Goal: Task Accomplishment & Management: Manage account settings

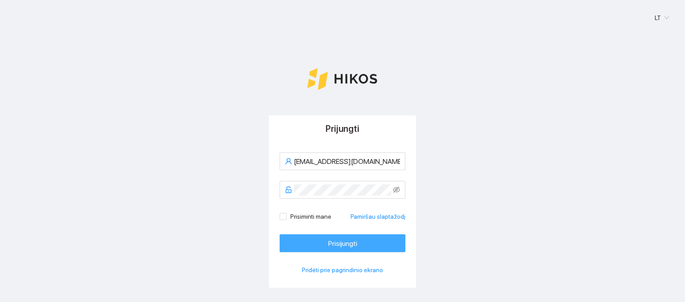
click at [328, 246] on span "Prisijungti" at bounding box center [342, 243] width 29 height 11
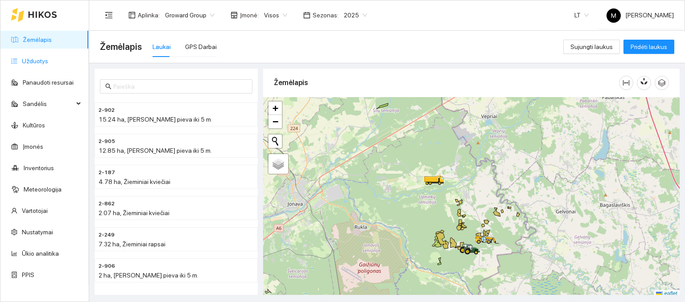
click at [43, 64] on link "Užduotys" at bounding box center [35, 61] width 26 height 7
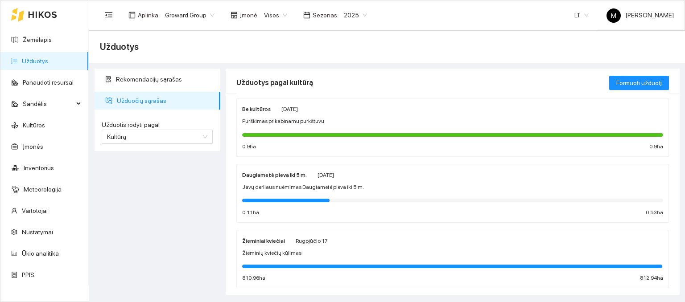
scroll to position [267, 0]
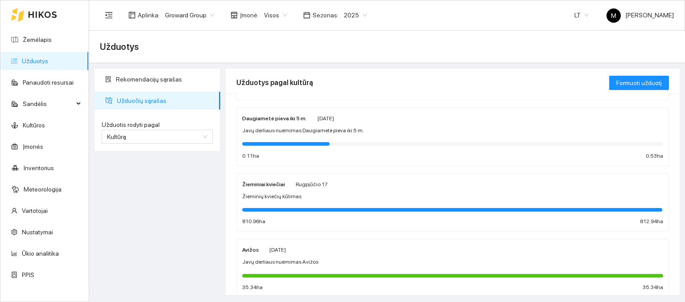
click at [347, 19] on span "2025" at bounding box center [355, 14] width 23 height 13
click at [346, 116] on div "2026" at bounding box center [348, 118] width 23 height 10
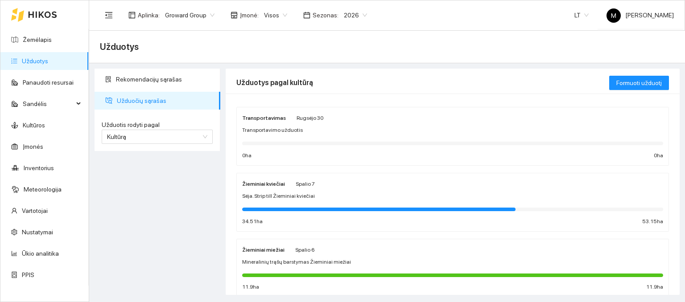
click at [346, 201] on div "Žieminiai kviečiai [DATE] Sėja. Strip till Žieminiai kviečiai 34.51 ha 53.15 ha" at bounding box center [452, 202] width 421 height 47
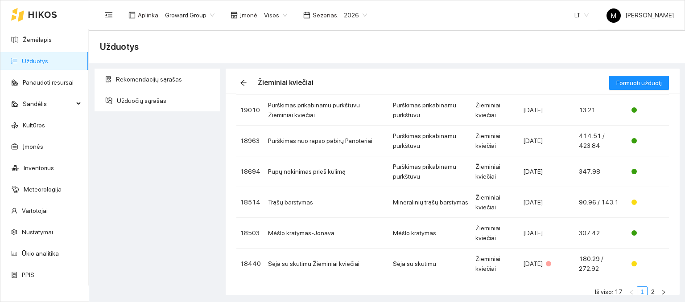
scroll to position [178, 0]
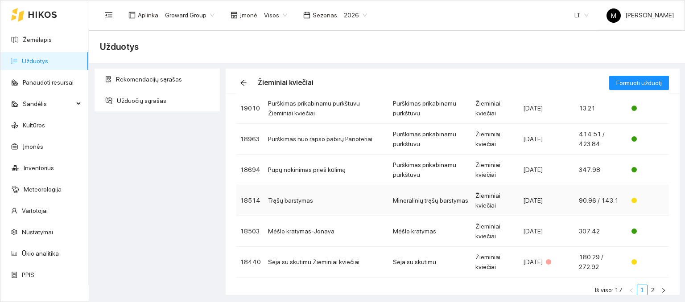
click at [323, 202] on td "Trąšų barstymas" at bounding box center [326, 200] width 125 height 31
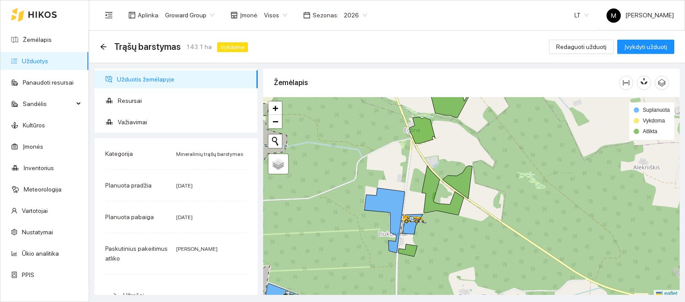
scroll to position [2, 0]
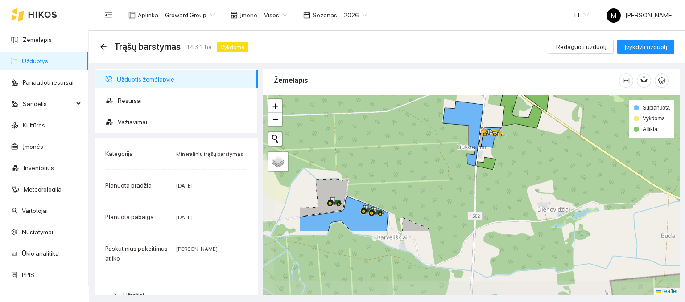
drag, startPoint x: 460, startPoint y: 251, endPoint x: 537, endPoint y: 169, distance: 112.9
click at [538, 169] on div at bounding box center [471, 195] width 416 height 201
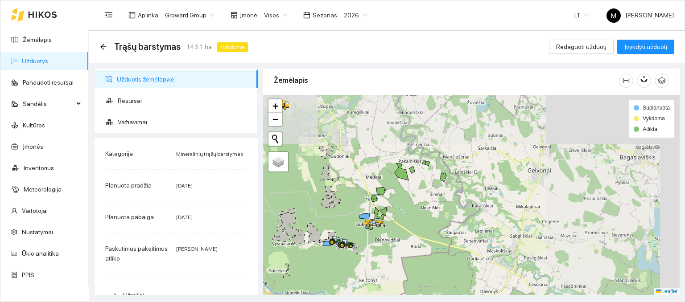
drag, startPoint x: 560, startPoint y: 151, endPoint x: 413, endPoint y: 206, distance: 156.6
click at [413, 206] on div at bounding box center [471, 195] width 416 height 201
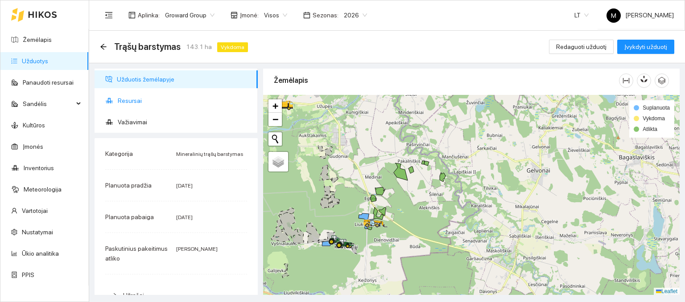
click at [136, 101] on span "Resursai" at bounding box center [184, 101] width 133 height 18
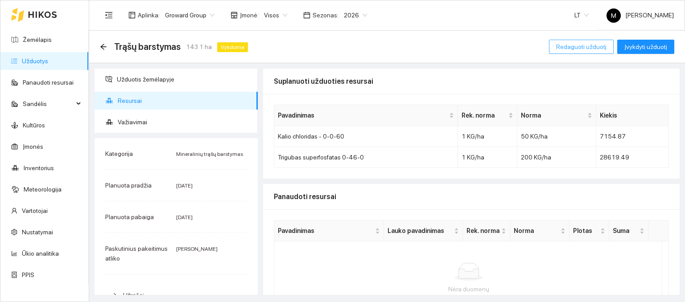
click at [572, 47] on span "Redaguoti užduotį" at bounding box center [581, 47] width 50 height 10
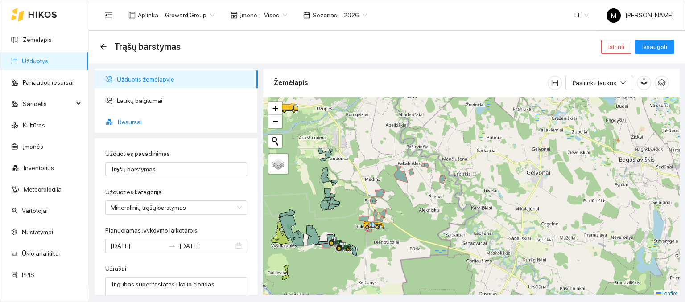
click at [136, 120] on span "Resursai" at bounding box center [184, 122] width 133 height 18
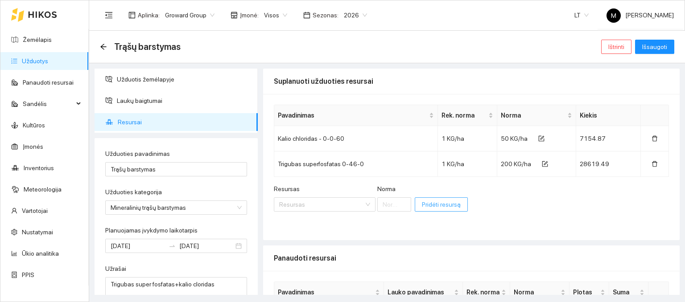
scroll to position [45, 0]
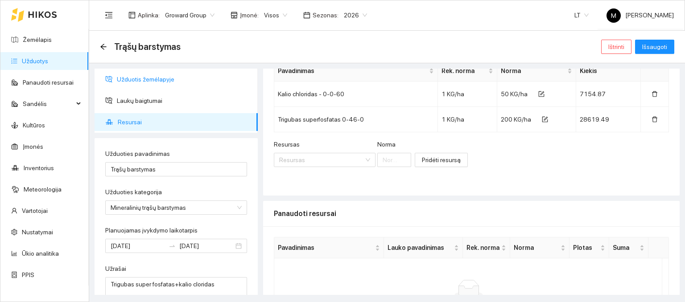
click at [150, 79] on span "Užduotis žemėlapyje" at bounding box center [184, 79] width 134 height 18
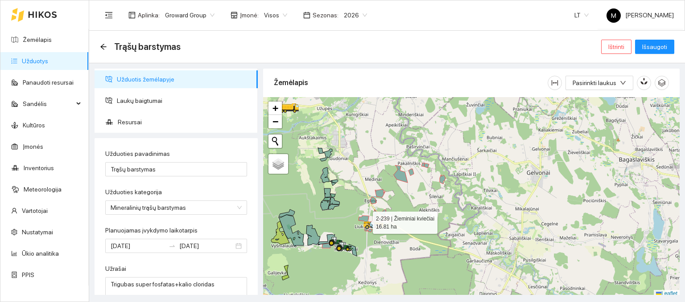
scroll to position [2, 0]
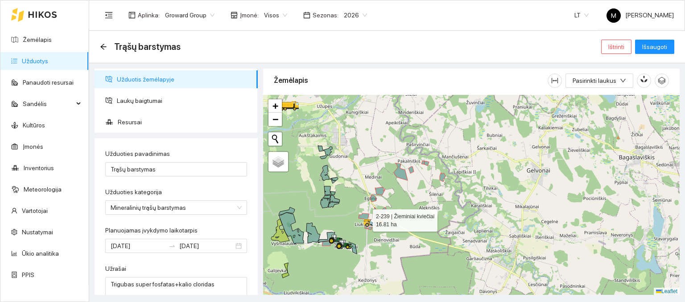
click at [361, 218] on icon at bounding box center [363, 222] width 10 height 16
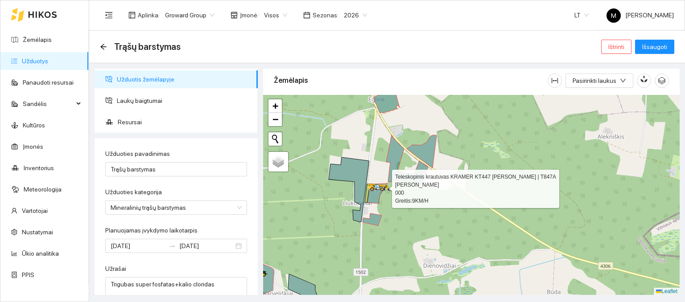
click at [376, 198] on div at bounding box center [374, 192] width 5 height 22
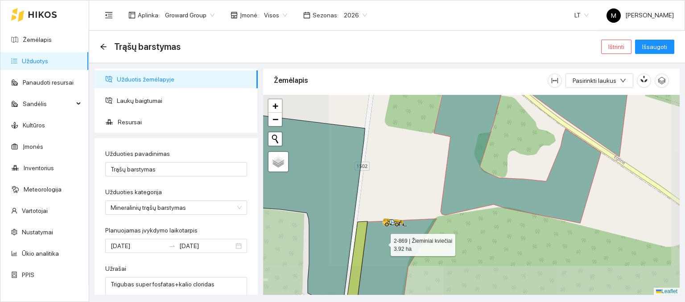
click at [383, 243] on icon at bounding box center [397, 259] width 79 height 81
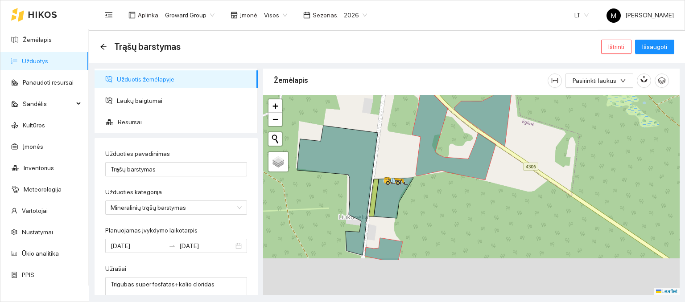
drag, startPoint x: 428, startPoint y: 276, endPoint x: 443, endPoint y: 164, distance: 112.9
click at [443, 164] on div at bounding box center [471, 195] width 416 height 201
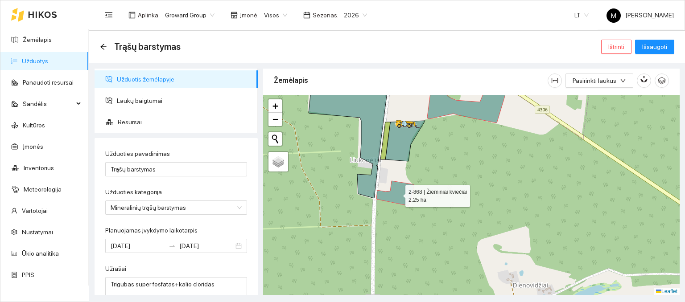
click at [406, 193] on icon at bounding box center [394, 193] width 37 height 25
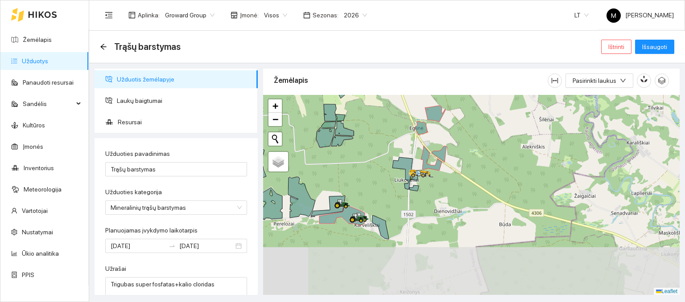
drag, startPoint x: 390, startPoint y: 274, endPoint x: 414, endPoint y: 216, distance: 62.8
click at [414, 216] on div at bounding box center [471, 195] width 416 height 201
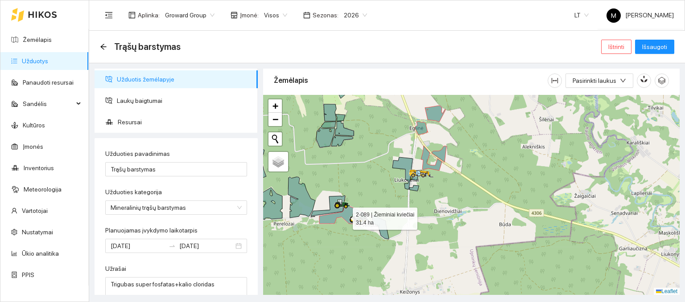
click at [346, 214] on icon at bounding box center [341, 215] width 45 height 21
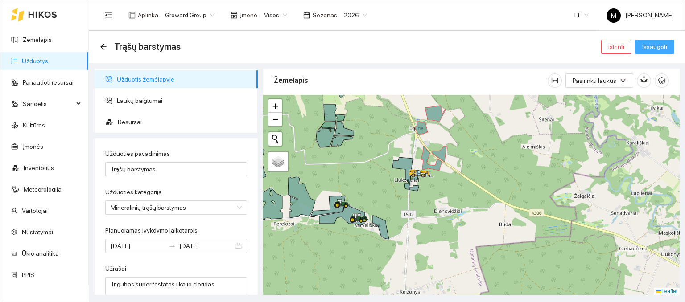
click at [654, 45] on span "Išsaugoti" at bounding box center [654, 47] width 25 height 10
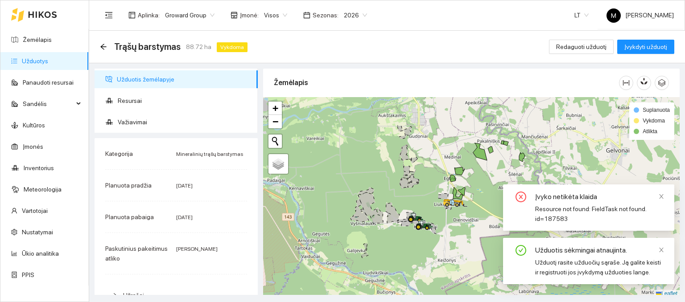
scroll to position [2, 0]
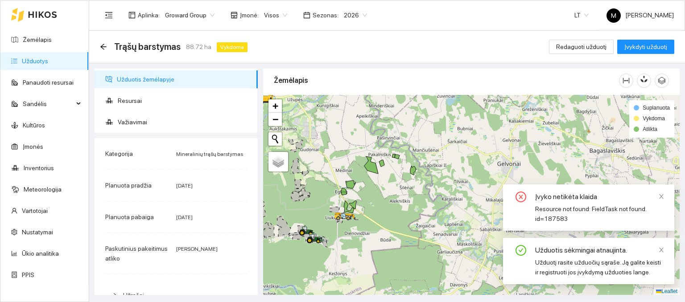
drag, startPoint x: 478, startPoint y: 190, endPoint x: 369, endPoint y: 206, distance: 109.9
click at [369, 206] on div at bounding box center [471, 195] width 416 height 201
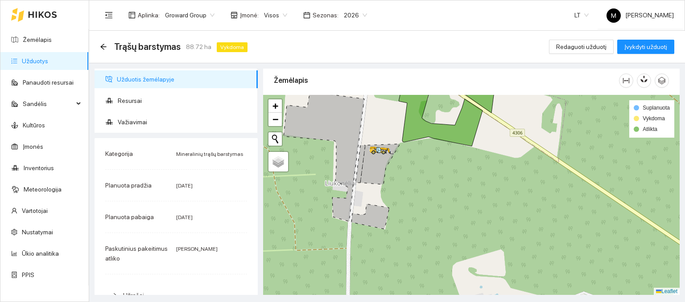
click at [364, 213] on div at bounding box center [471, 195] width 416 height 201
click at [564, 47] on span "Redaguoti užduotį" at bounding box center [581, 47] width 50 height 10
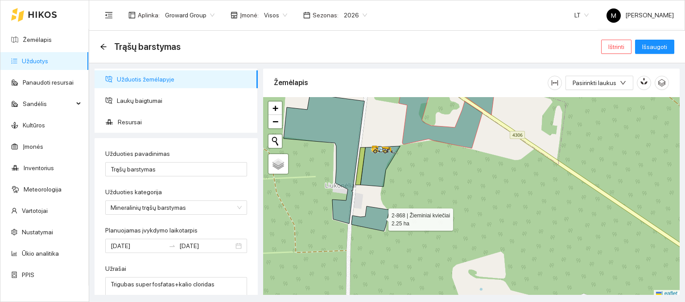
click at [380, 217] on icon at bounding box center [369, 218] width 37 height 25
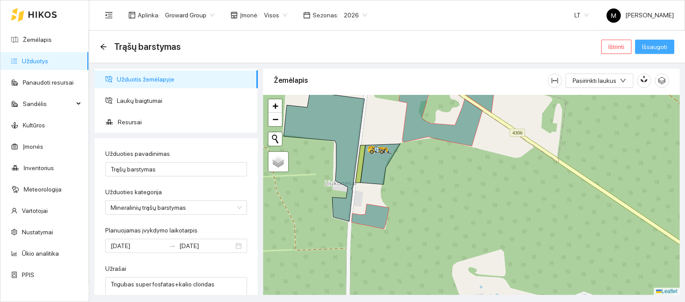
click at [658, 45] on span "Išsaugoti" at bounding box center [654, 47] width 25 height 10
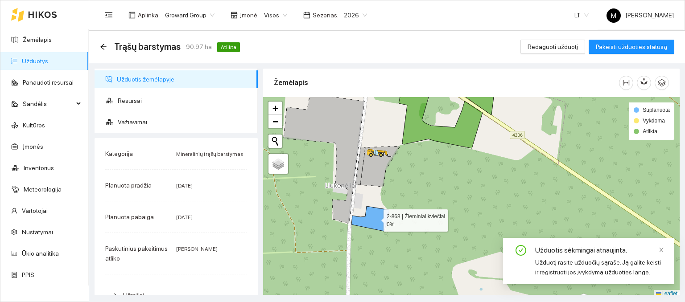
click at [375, 218] on icon at bounding box center [369, 218] width 37 height 25
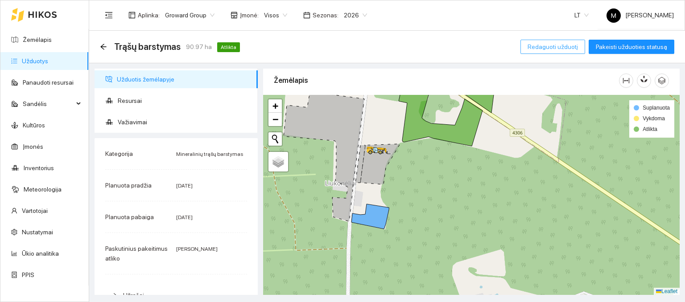
click at [542, 46] on span "Redaguoti užduotį" at bounding box center [552, 47] width 50 height 10
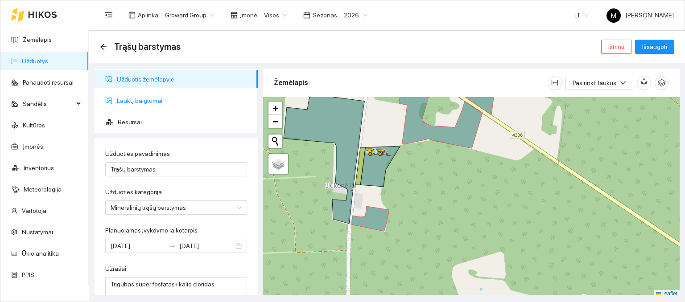
drag, startPoint x: 128, startPoint y: 102, endPoint x: 134, endPoint y: 102, distance: 5.3
click at [128, 102] on span "Laukų baigtumai" at bounding box center [184, 101] width 134 height 18
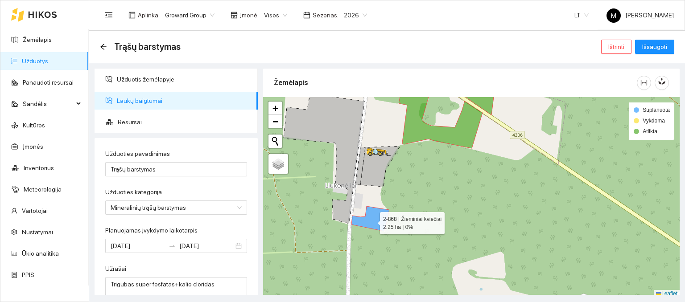
click at [373, 221] on icon at bounding box center [369, 218] width 37 height 25
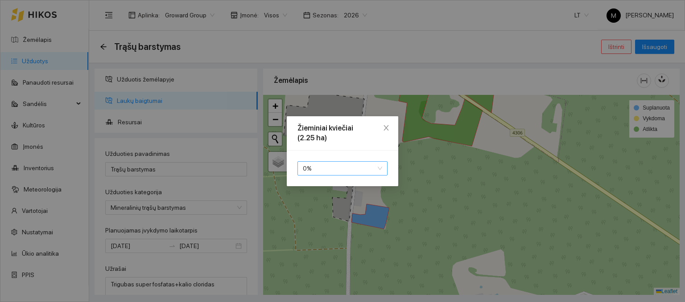
click at [333, 169] on span "0 %" at bounding box center [342, 168] width 79 height 13
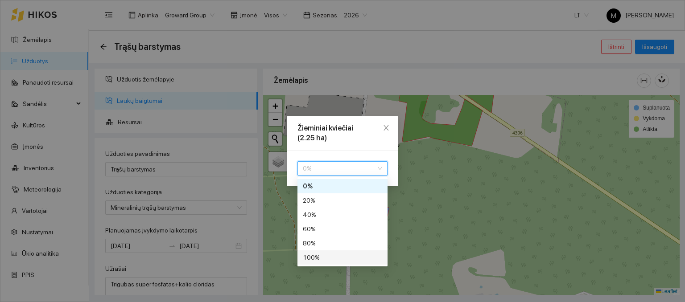
click at [320, 260] on div "100 %" at bounding box center [342, 258] width 79 height 10
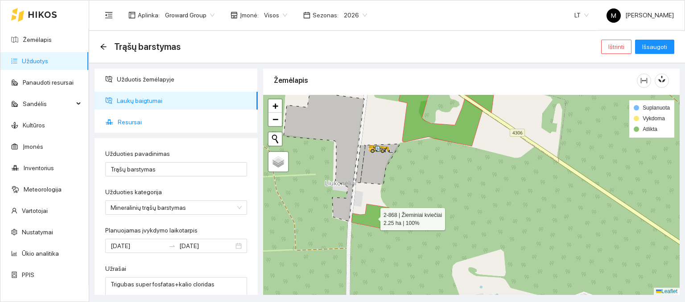
click at [160, 121] on span "Resursai" at bounding box center [184, 122] width 133 height 18
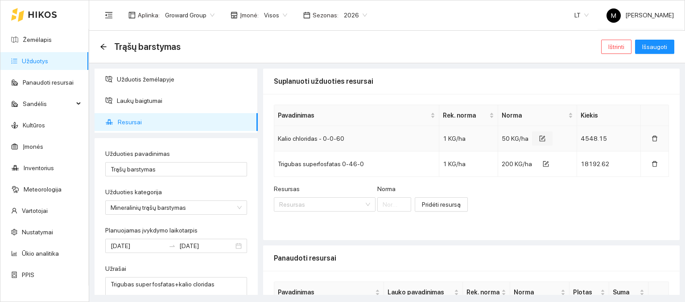
click at [539, 136] on icon "form" at bounding box center [542, 139] width 6 height 6
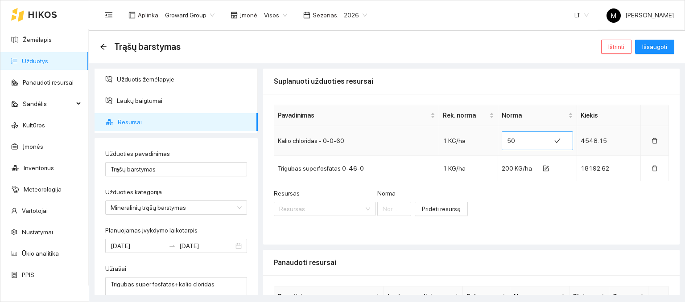
click at [512, 138] on input "50" at bounding box center [526, 141] width 38 height 14
type input "5"
type input "126"
click at [658, 46] on span "Išsaugoti" at bounding box center [654, 47] width 25 height 10
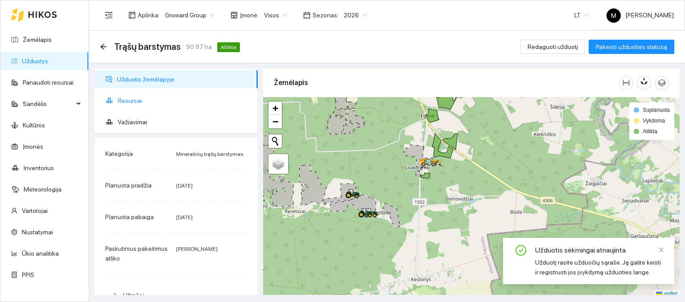
click at [161, 99] on span "Resursai" at bounding box center [184, 101] width 133 height 18
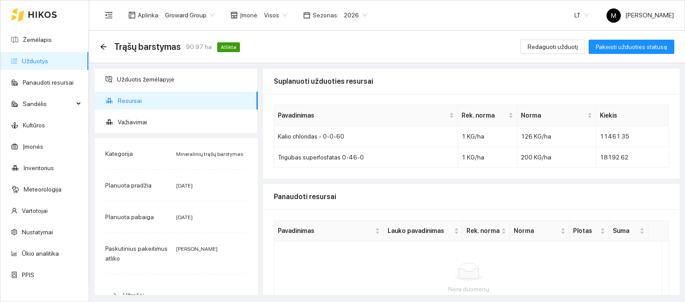
click at [48, 65] on link "Užduotys" at bounding box center [35, 61] width 26 height 7
